Goal: Task Accomplishment & Management: Manage account settings

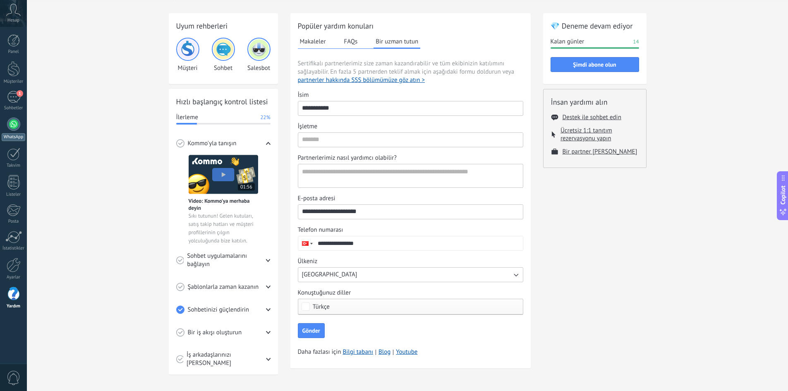
click at [21, 128] on link "WhatsApp" at bounding box center [13, 129] width 27 height 24
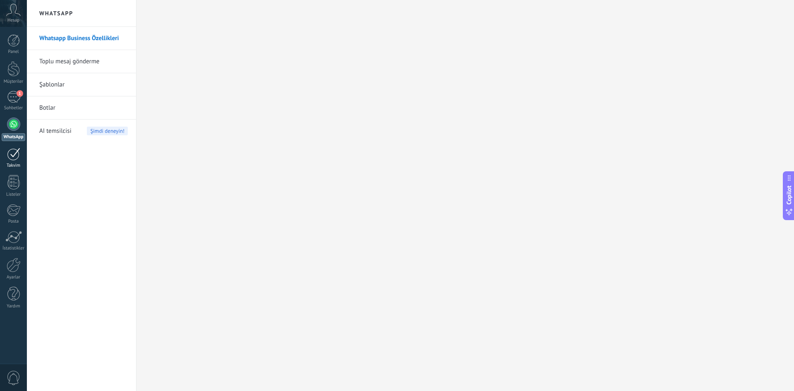
click at [10, 158] on div at bounding box center [13, 154] width 13 height 13
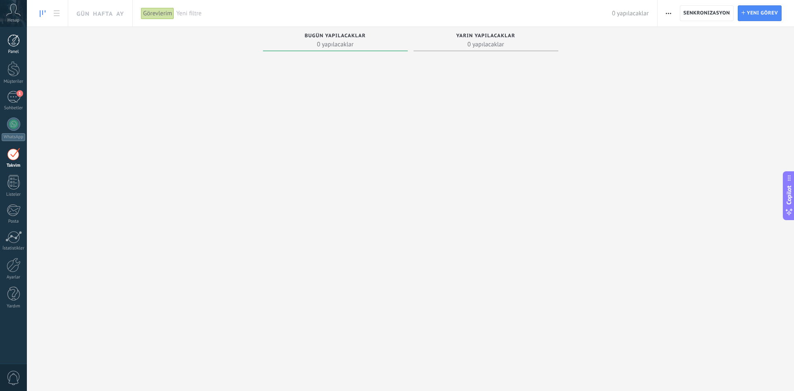
click at [13, 41] on div at bounding box center [13, 40] width 12 height 12
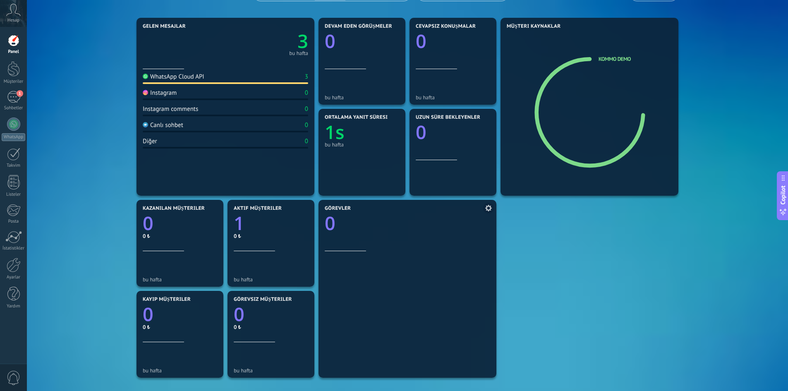
scroll to position [83, 0]
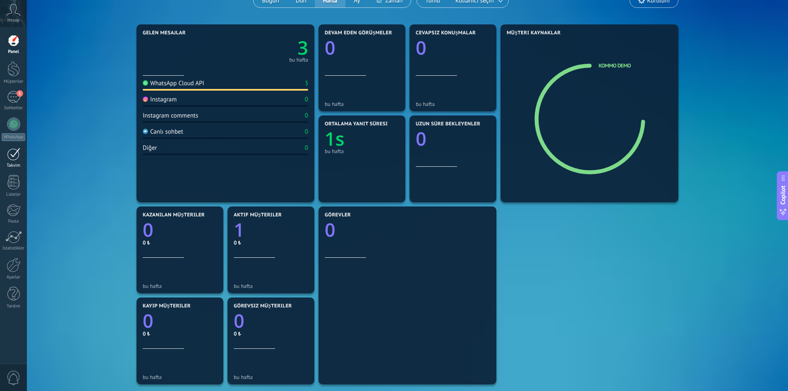
click at [16, 154] on div at bounding box center [13, 154] width 13 height 13
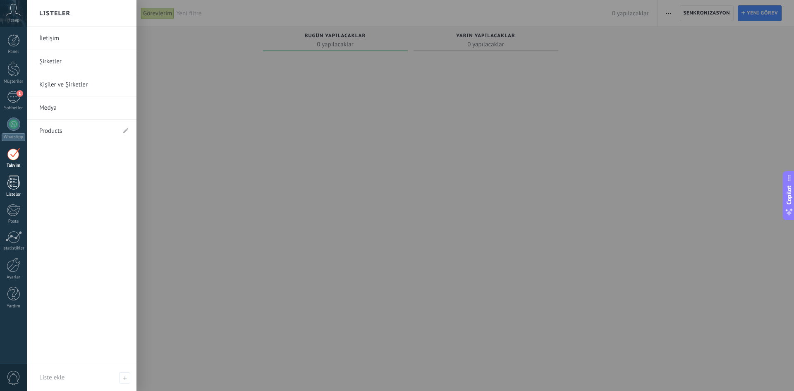
click at [16, 183] on div at bounding box center [13, 182] width 12 height 14
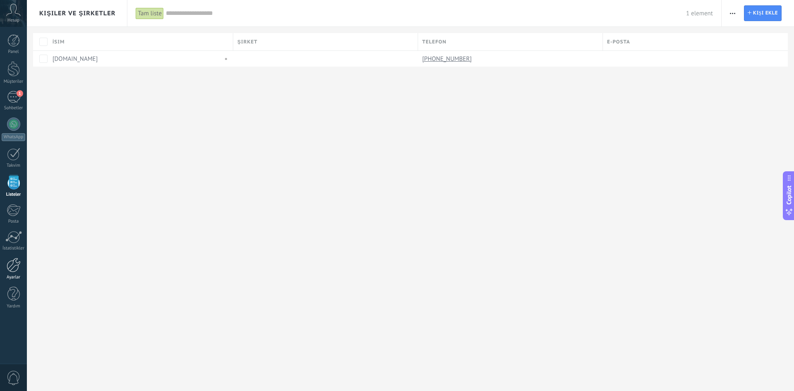
click at [14, 268] on div at bounding box center [14, 265] width 14 height 14
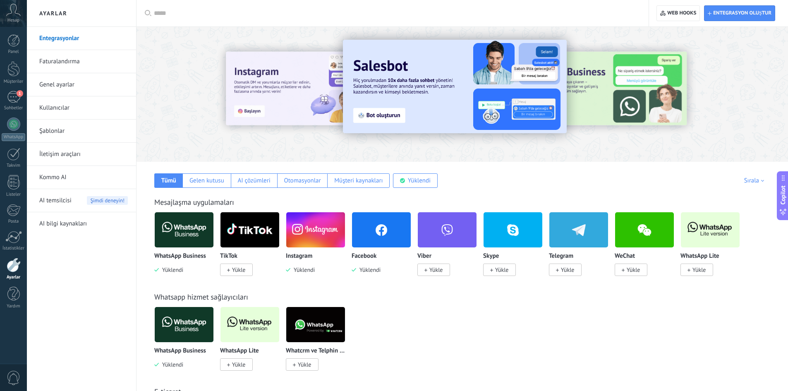
click at [62, 198] on span "AI temsilcisi" at bounding box center [55, 200] width 32 height 23
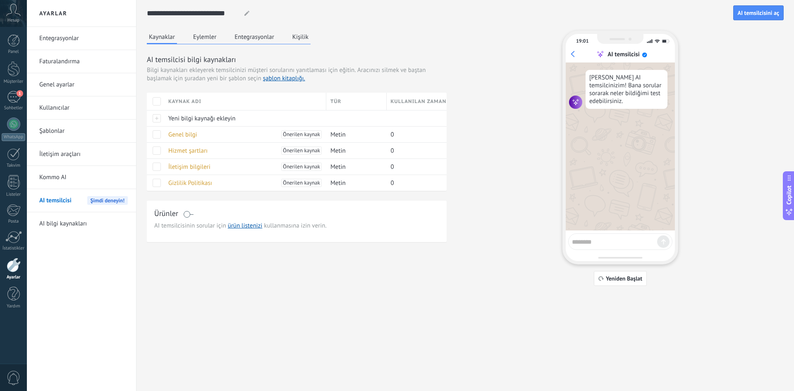
click at [161, 34] on button "Kaynaklar" at bounding box center [162, 38] width 30 height 14
click at [190, 214] on span at bounding box center [188, 214] width 10 height 7
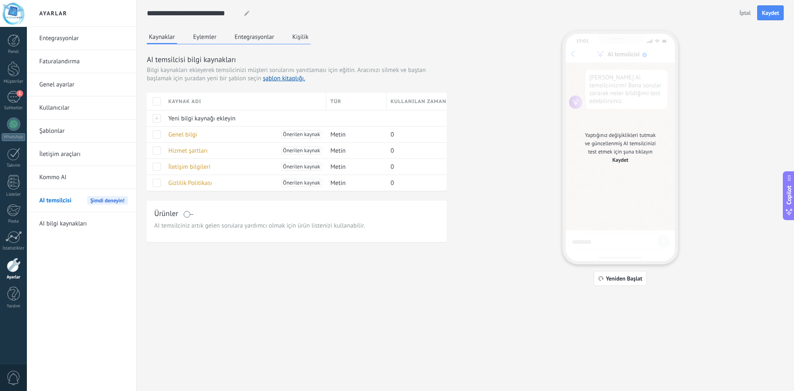
click at [72, 154] on link "İletişim araçları" at bounding box center [83, 154] width 88 height 23
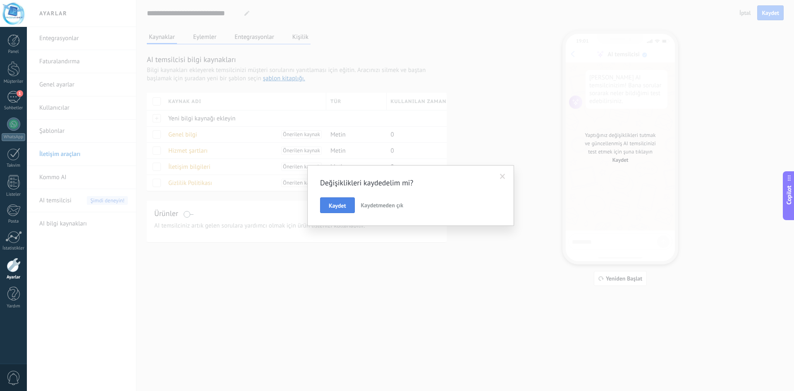
click at [327, 210] on button "Kaydet" at bounding box center [337, 205] width 35 height 16
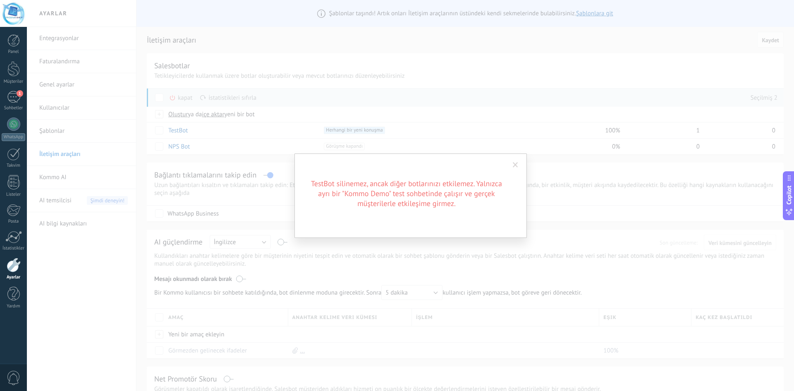
click at [158, 142] on div "TestBot silinemez, ancak diğer botlarınızı etkilemez. Yalnızca ayrı bir "Kommo …" at bounding box center [410, 195] width 767 height 391
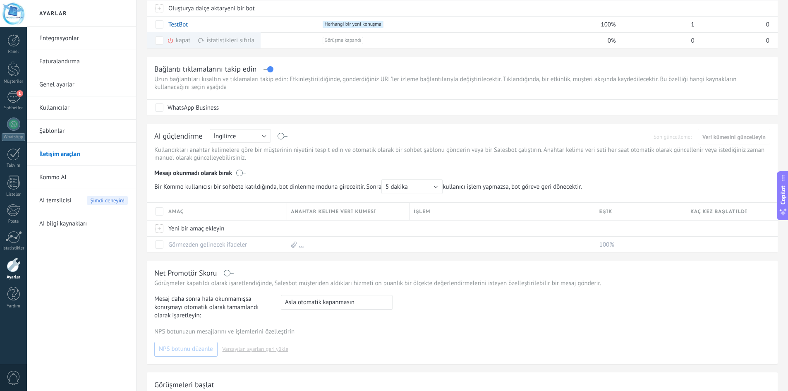
scroll to position [124, 0]
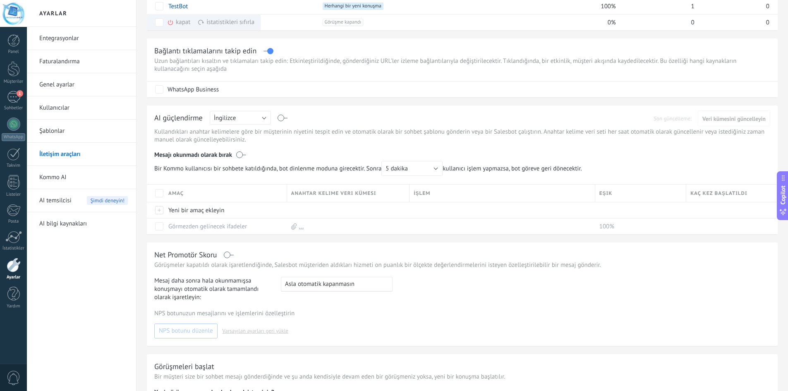
click at [54, 177] on link "Kommo AI" at bounding box center [83, 177] width 88 height 23
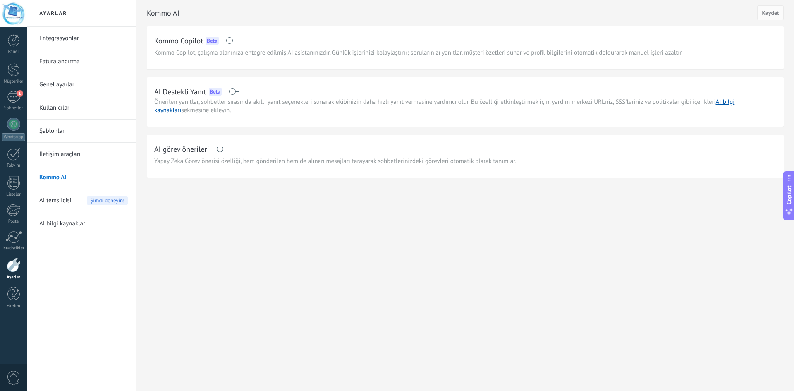
click at [65, 197] on span "AI temsilcisi" at bounding box center [55, 200] width 32 height 23
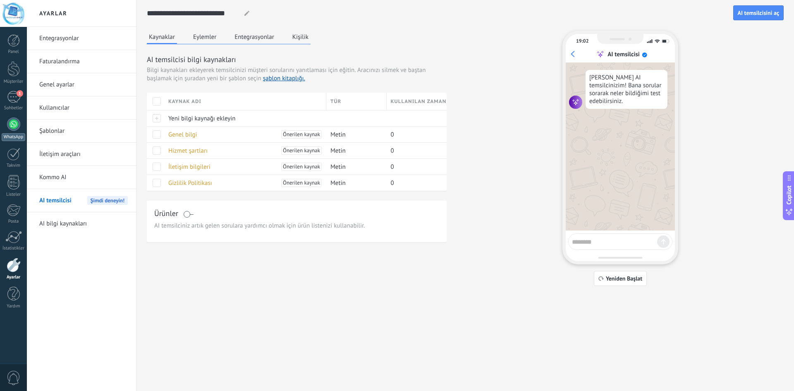
click at [12, 122] on div at bounding box center [13, 123] width 13 height 13
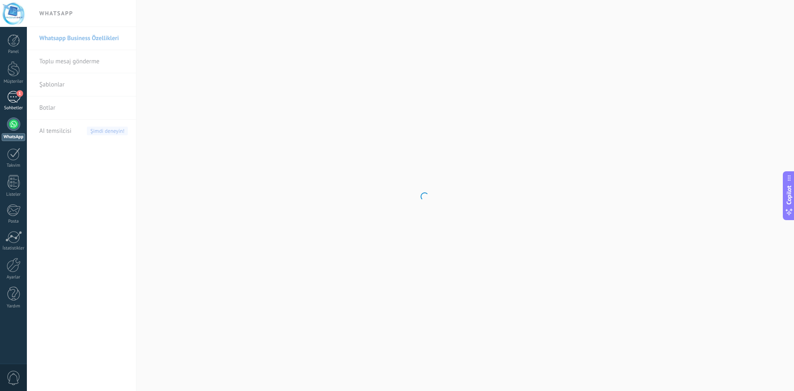
click at [12, 95] on div "1" at bounding box center [13, 97] width 13 height 12
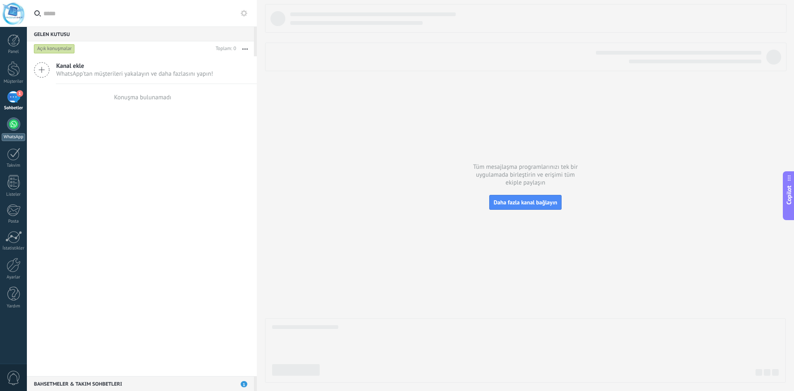
click at [12, 122] on div at bounding box center [13, 123] width 13 height 13
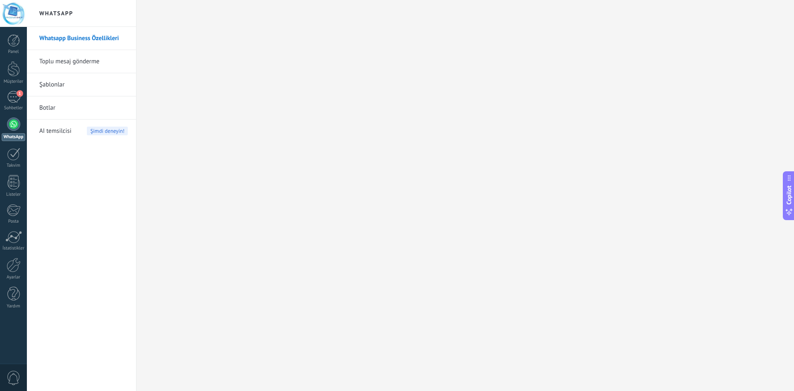
click at [45, 131] on span "AI temsilcisi" at bounding box center [55, 130] width 32 height 23
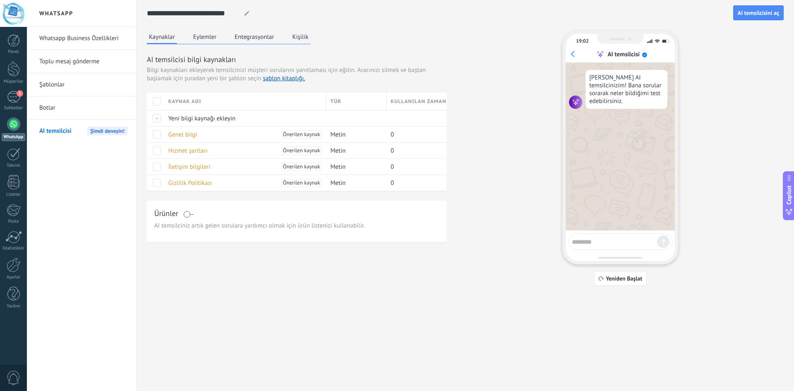
click at [14, 377] on span "0" at bounding box center [14, 377] width 14 height 14
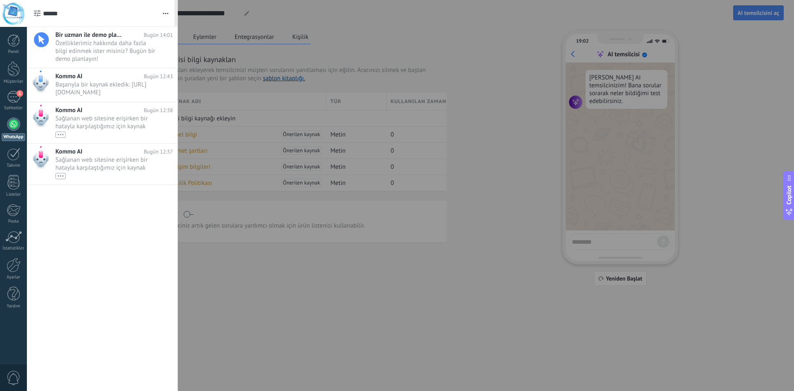
click at [14, 377] on span "0" at bounding box center [14, 377] width 14 height 14
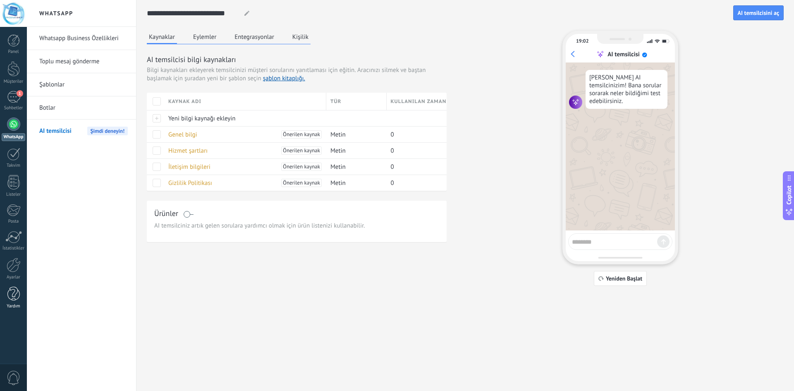
click at [12, 291] on div at bounding box center [13, 294] width 12 height 14
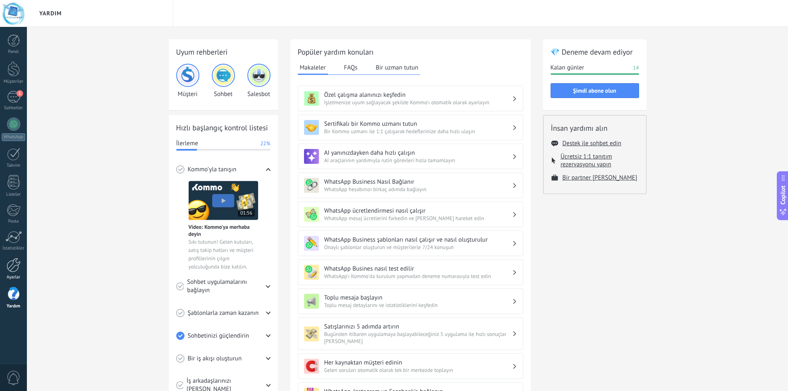
click at [12, 267] on div at bounding box center [14, 265] width 14 height 14
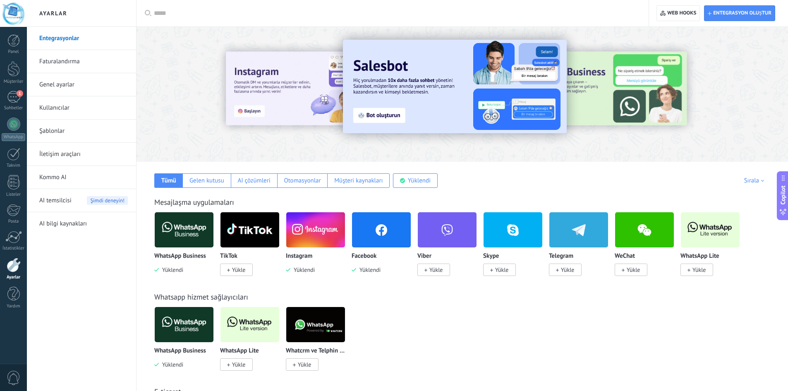
click at [176, 232] on img at bounding box center [184, 230] width 59 height 40
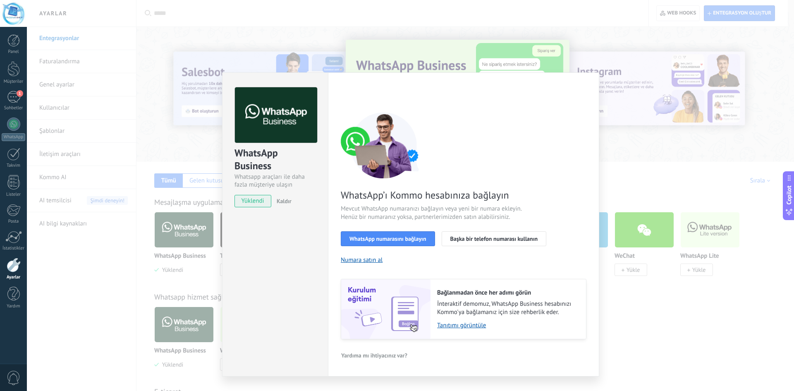
click at [386, 40] on div "WhatsApp Business Whatsapp araçları ile daha fazla müşteriye ulaşın yüklendi Ka…" at bounding box center [410, 195] width 767 height 391
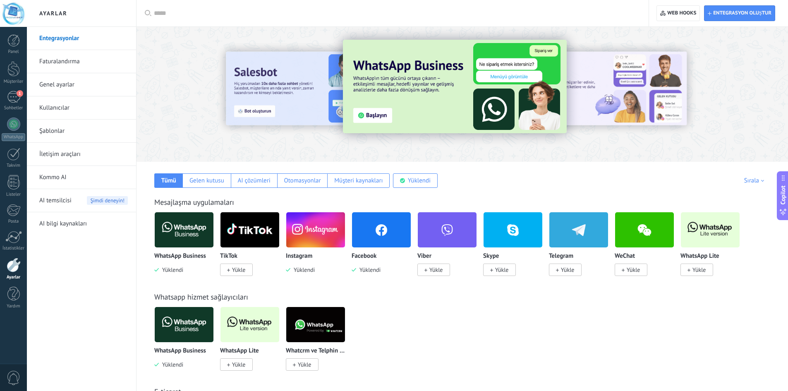
click at [45, 150] on link "İletişim araçları" at bounding box center [83, 154] width 88 height 23
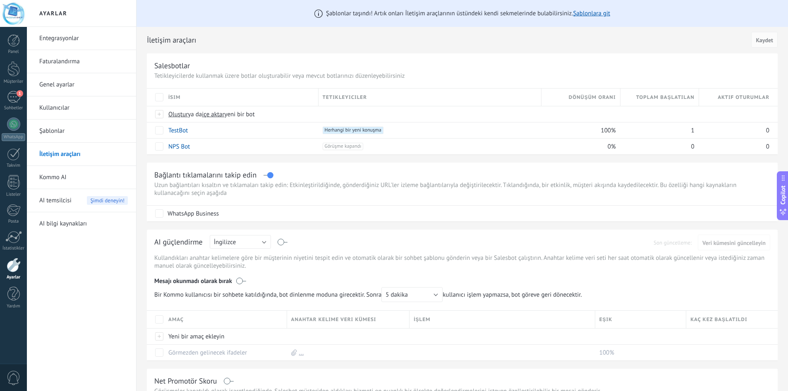
click at [53, 82] on link "Genel ayarlar" at bounding box center [83, 84] width 88 height 23
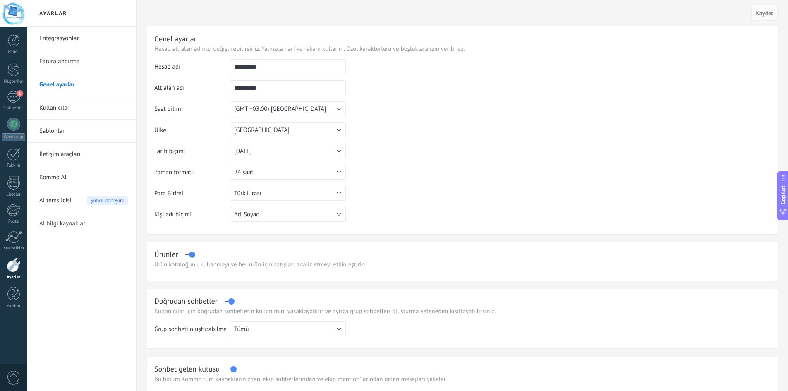
drag, startPoint x: 280, startPoint y: 69, endPoint x: 273, endPoint y: 66, distance: 7.5
click at [273, 66] on input "*********" at bounding box center [288, 66] width 116 height 15
click at [285, 213] on button "Ad, Soyad" at bounding box center [288, 214] width 116 height 15
click at [285, 213] on span "Ad, Soyad" at bounding box center [284, 214] width 118 height 8
drag, startPoint x: 267, startPoint y: 68, endPoint x: 198, endPoint y: 71, distance: 68.7
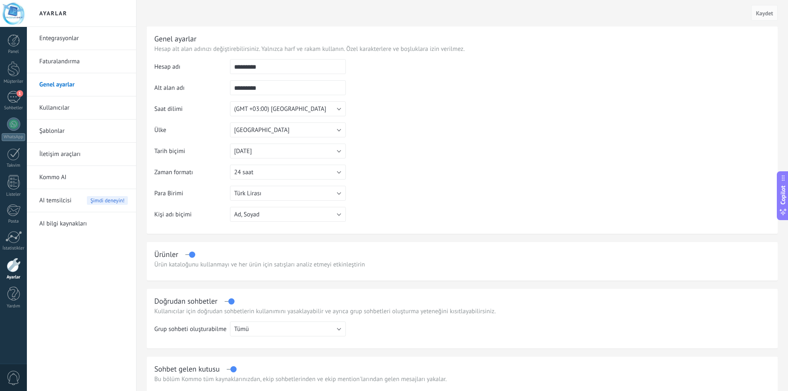
click at [200, 68] on tr "Hesap adı *********" at bounding box center [462, 69] width 616 height 21
type input "**********"
click at [266, 89] on input "*********" at bounding box center [288, 87] width 116 height 15
click at [756, 10] on span "Kaydet" at bounding box center [763, 13] width 17 height 6
click at [74, 36] on link "Entegrasyonlar" at bounding box center [83, 38] width 88 height 23
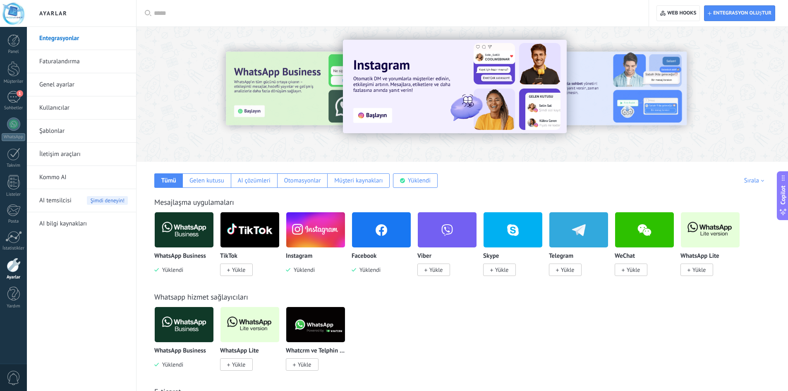
click at [57, 198] on span "AI temsilcisi" at bounding box center [55, 200] width 32 height 23
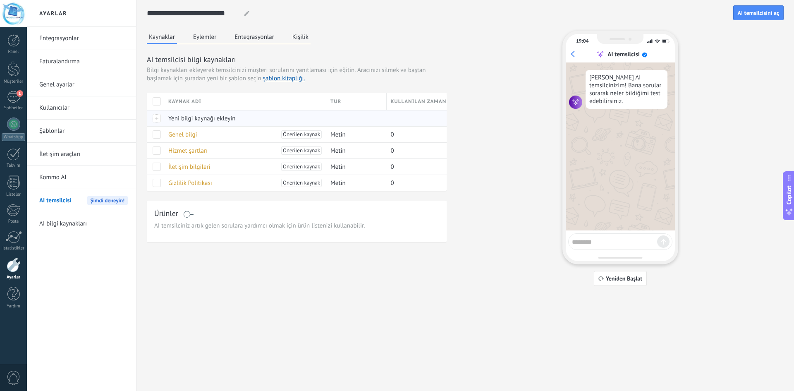
click at [213, 116] on span "Yeni bilgi kaynağı ekleyin" at bounding box center [201, 119] width 67 height 8
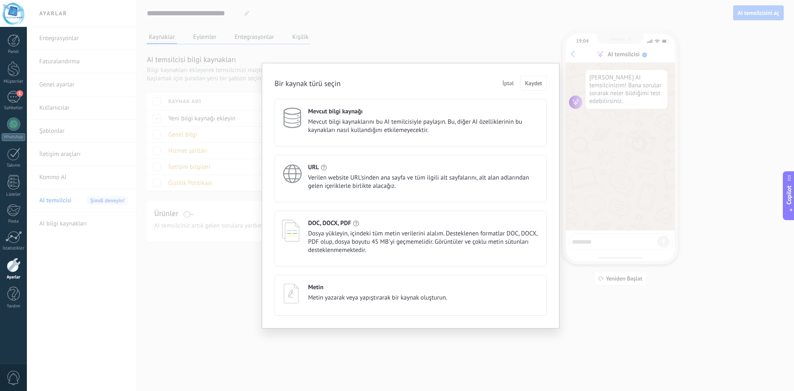
click at [310, 177] on span "Verilen website URL'sinden ana sayfa ve tüm ilgili alt sayfalarını, alt alan ad…" at bounding box center [423, 182] width 231 height 17
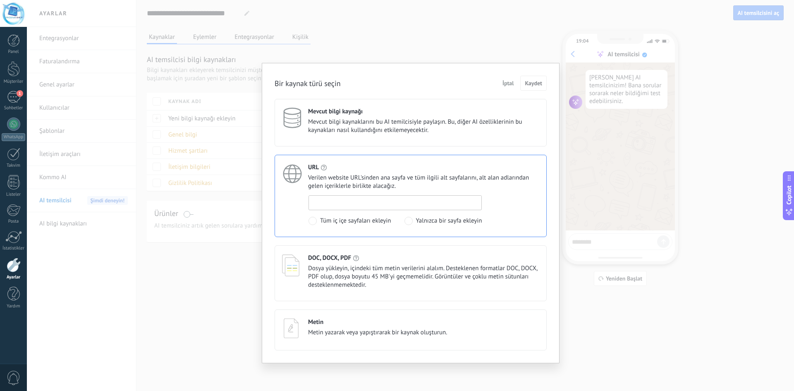
paste input "**********"
type input "**********"
click at [525, 81] on span "Kaydet" at bounding box center [533, 83] width 17 height 6
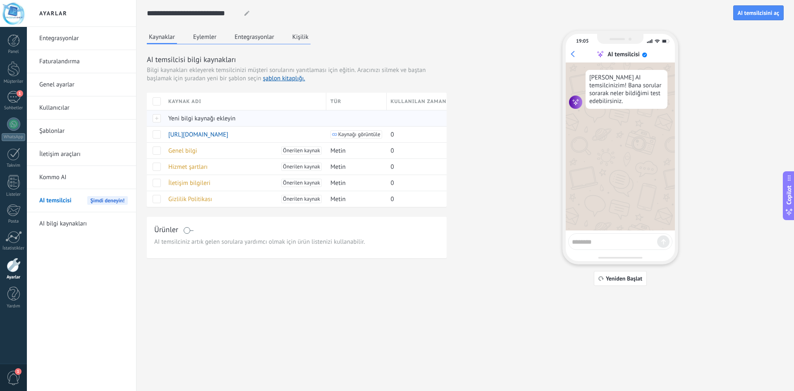
click at [212, 117] on span "Yeni bilgi kaynağı ekleyin" at bounding box center [201, 119] width 67 height 8
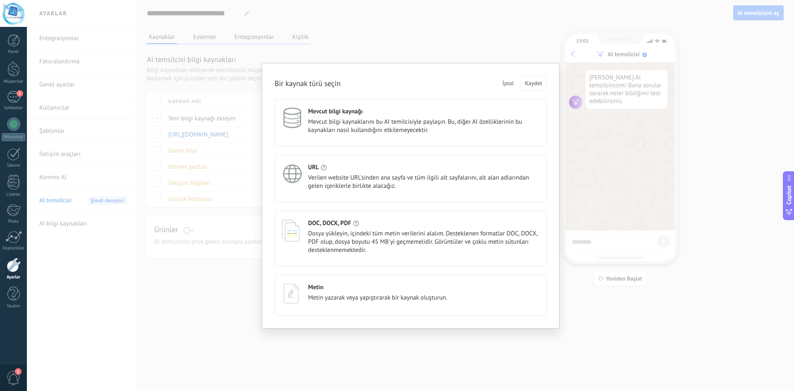
click at [315, 176] on span "Verilen website URL'sinden ana sayfa ve tüm ilgili alt sayfalarını, alt alan ad…" at bounding box center [423, 182] width 231 height 17
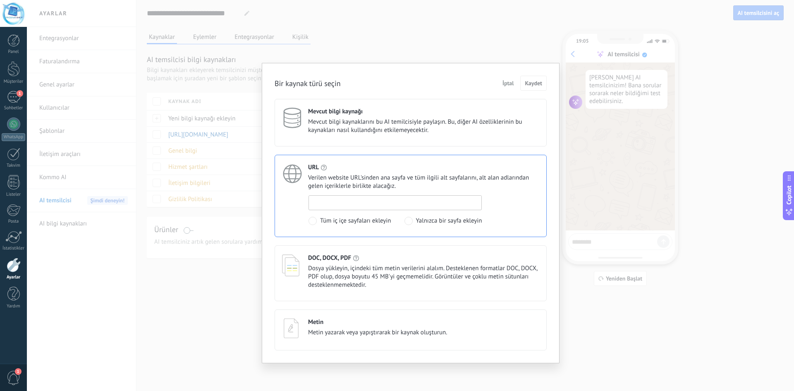
paste input "**********"
type input "**********"
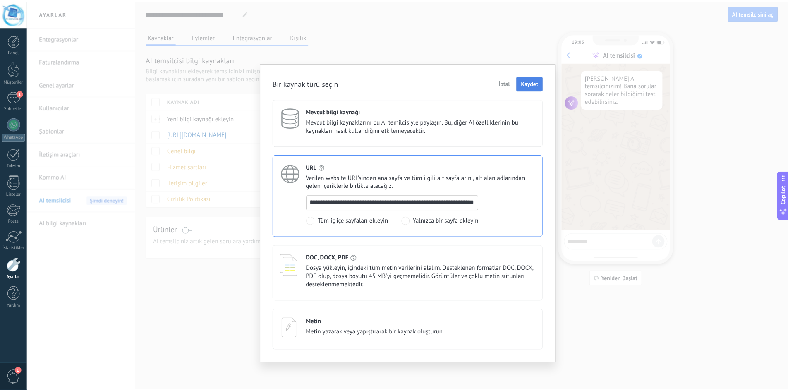
scroll to position [0, 0]
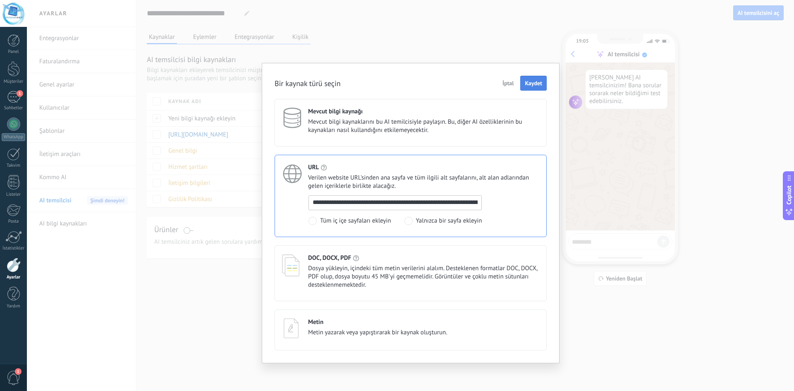
click at [535, 84] on span "Kaydet" at bounding box center [533, 83] width 17 height 6
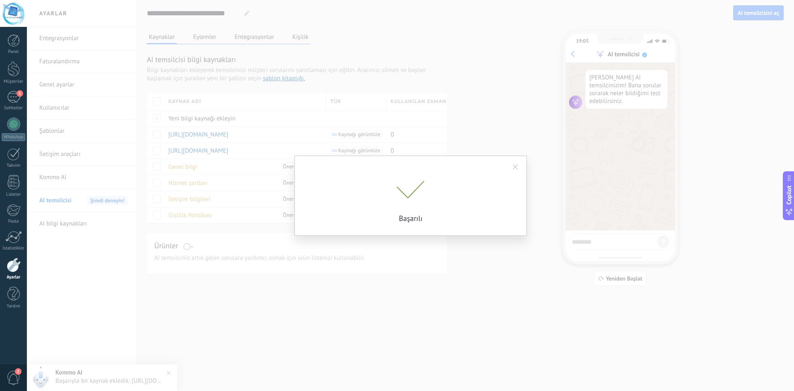
click at [533, 119] on div "Başarılı" at bounding box center [410, 195] width 767 height 391
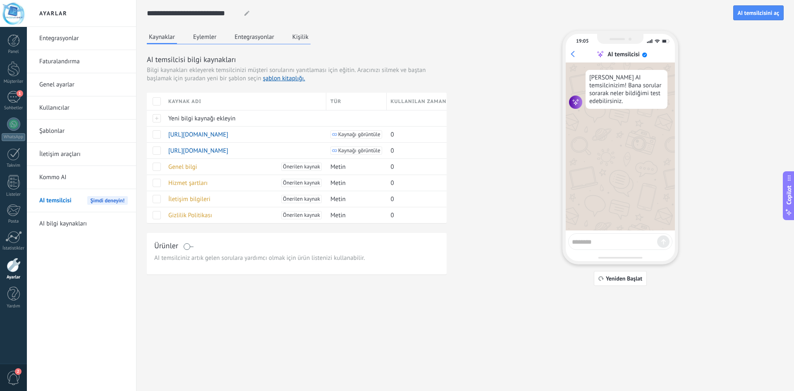
click at [197, 36] on button "Eylemler" at bounding box center [204, 37] width 27 height 12
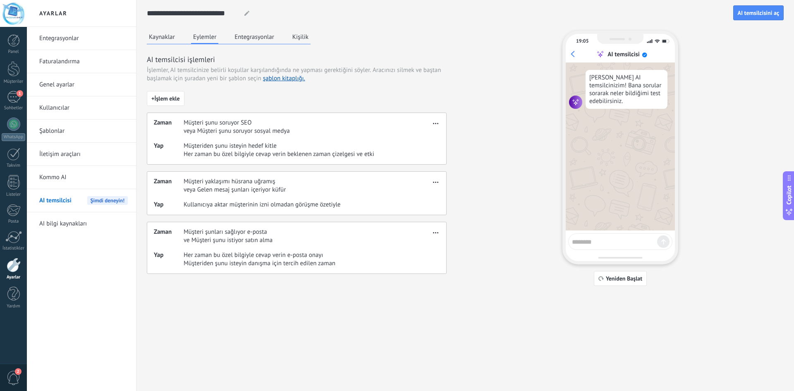
click at [242, 41] on button "Entegrasyonlar" at bounding box center [254, 37] width 44 height 12
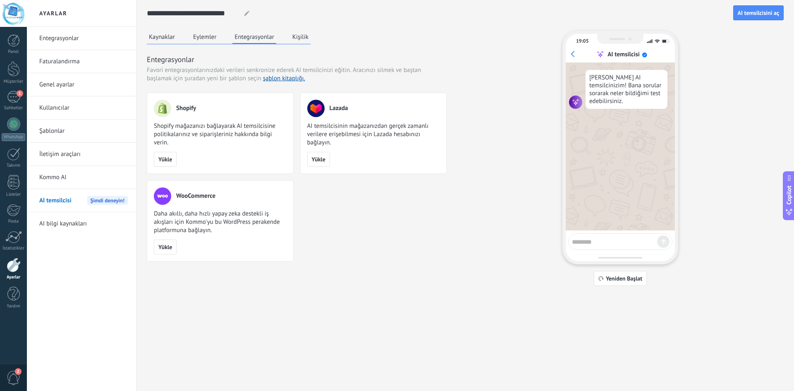
click at [306, 40] on button "Kişilik" at bounding box center [300, 37] width 20 height 12
